Goal: Task Accomplishment & Management: Manage account settings

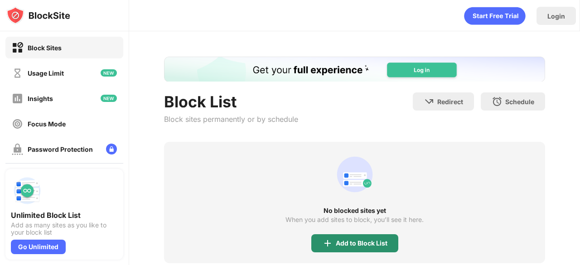
click at [337, 244] on div "Add to Block List" at bounding box center [362, 243] width 52 height 7
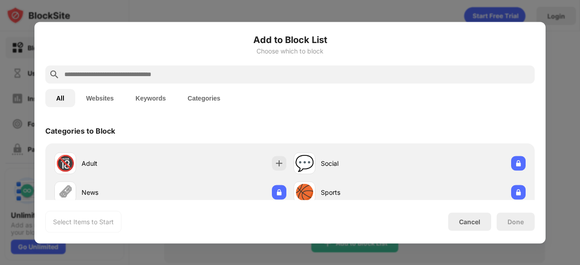
click at [92, 81] on div at bounding box center [289, 74] width 489 height 18
click at [89, 77] on input "text" at bounding box center [296, 74] width 467 height 11
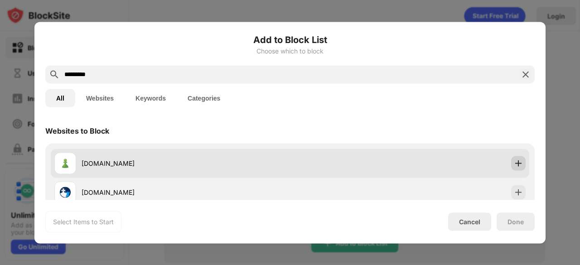
type input "*********"
click at [514, 161] on img at bounding box center [518, 163] width 9 height 9
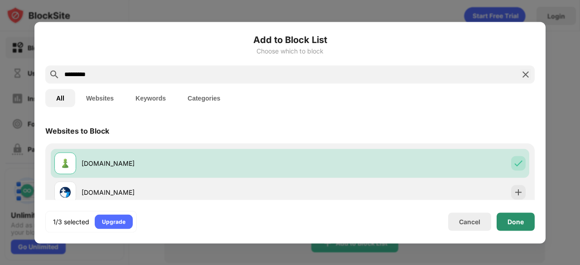
click at [512, 223] on div "Done" at bounding box center [515, 221] width 16 height 7
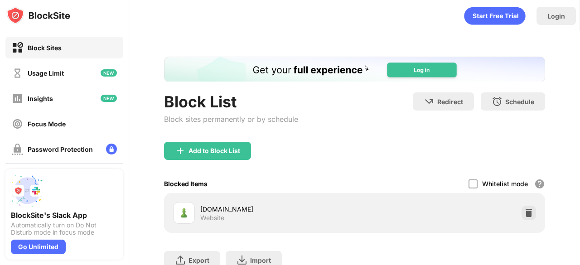
scroll to position [70, 0]
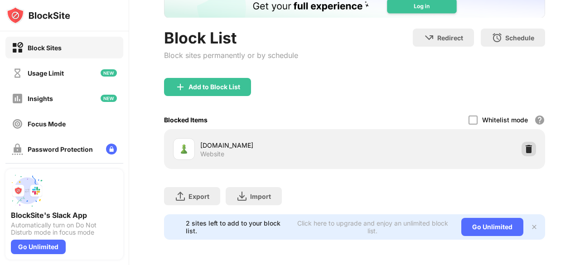
click at [524, 145] on img at bounding box center [528, 149] width 9 height 9
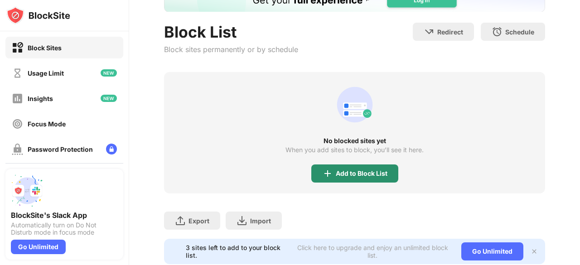
click at [334, 168] on div "Add to Block List" at bounding box center [354, 173] width 87 height 18
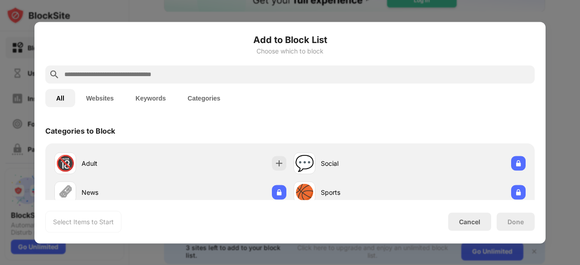
click at [242, 71] on input "text" at bounding box center [296, 74] width 467 height 11
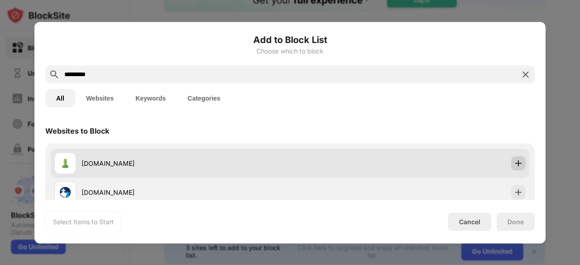
type input "*********"
click at [514, 159] on img at bounding box center [518, 163] width 9 height 9
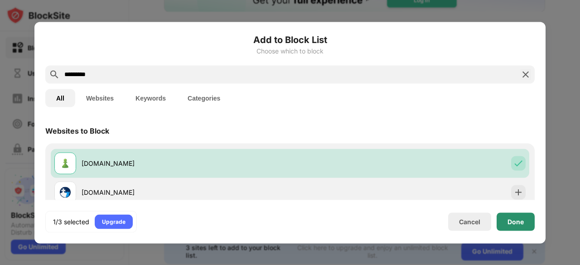
click at [516, 223] on div "Done" at bounding box center [515, 221] width 16 height 7
